Goal: Task Accomplishment & Management: Use online tool/utility

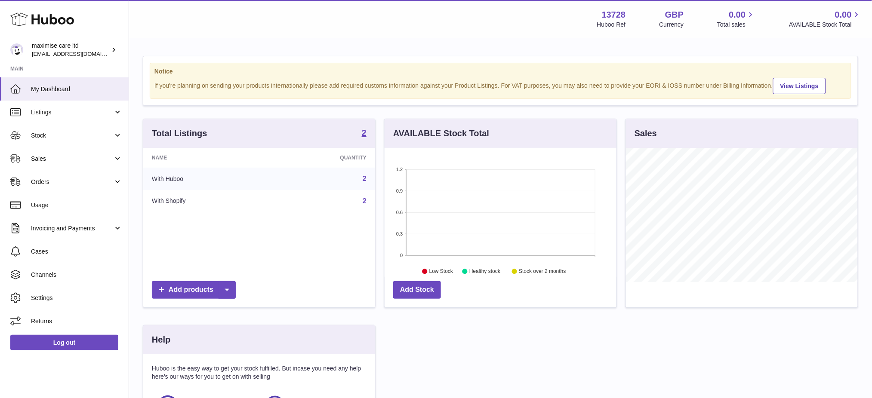
scroll to position [134, 232]
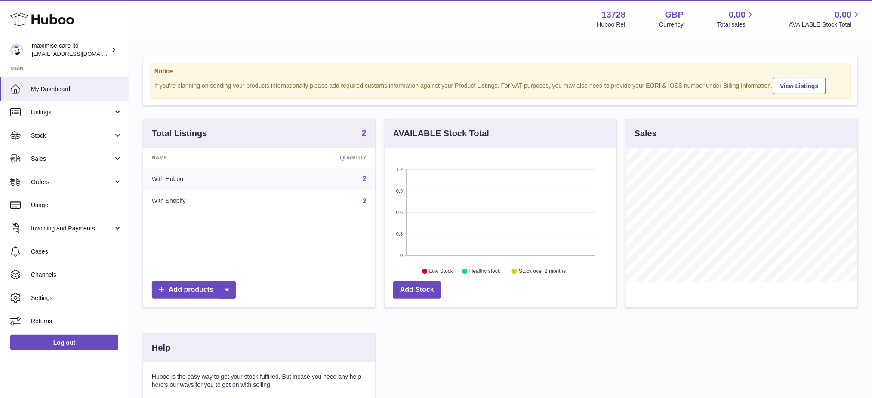
click at [363, 137] on strong "2" at bounding box center [364, 133] width 5 height 9
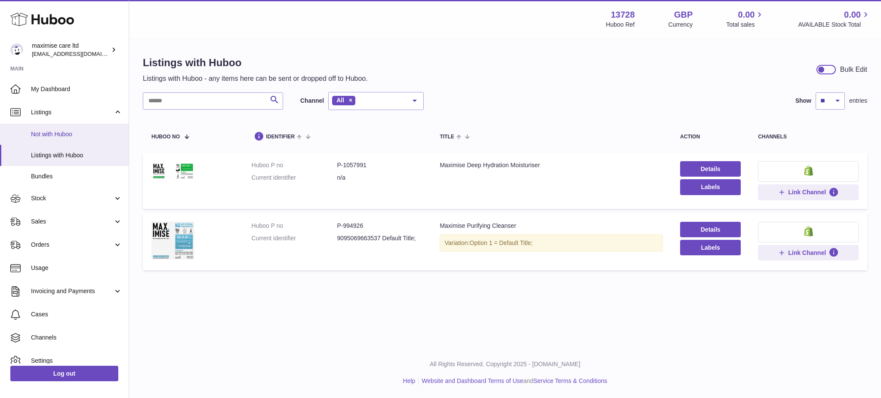
click at [71, 130] on span "Not with Huboo" at bounding box center [76, 134] width 91 height 8
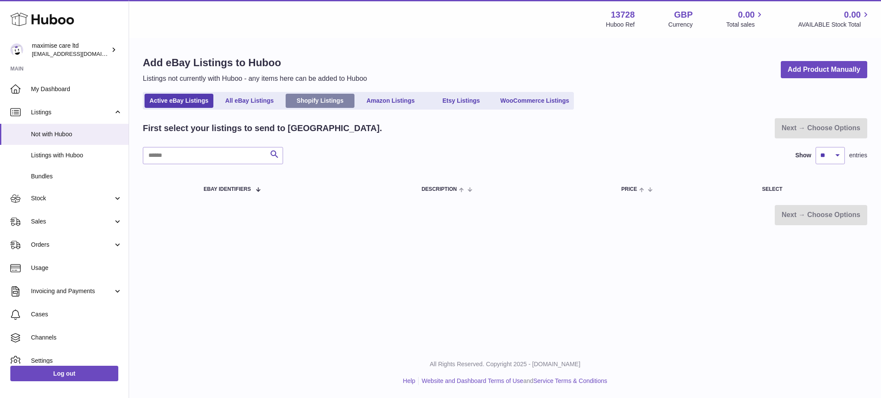
click at [317, 105] on link "Shopify Listings" at bounding box center [320, 101] width 69 height 14
